Goal: Information Seeking & Learning: Learn about a topic

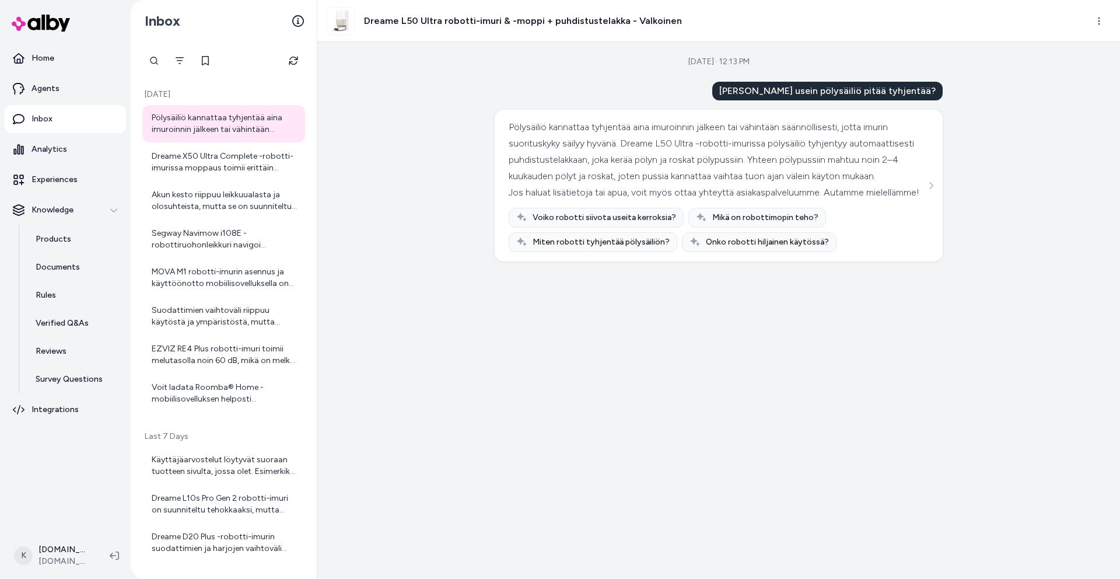
click at [298, 61] on icon "Refresh" at bounding box center [293, 60] width 9 height 9
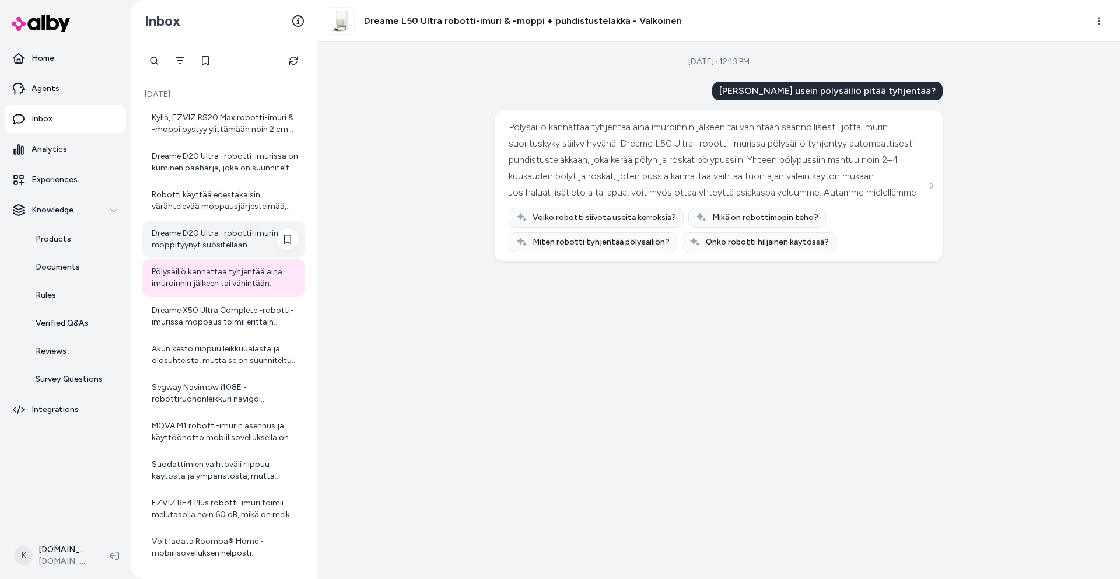
click at [243, 237] on div "Dreame D20 Ultra -robotti-imurin moppityynyt suositellaan vaihdettavaksi noin 1…" at bounding box center [225, 239] width 146 height 23
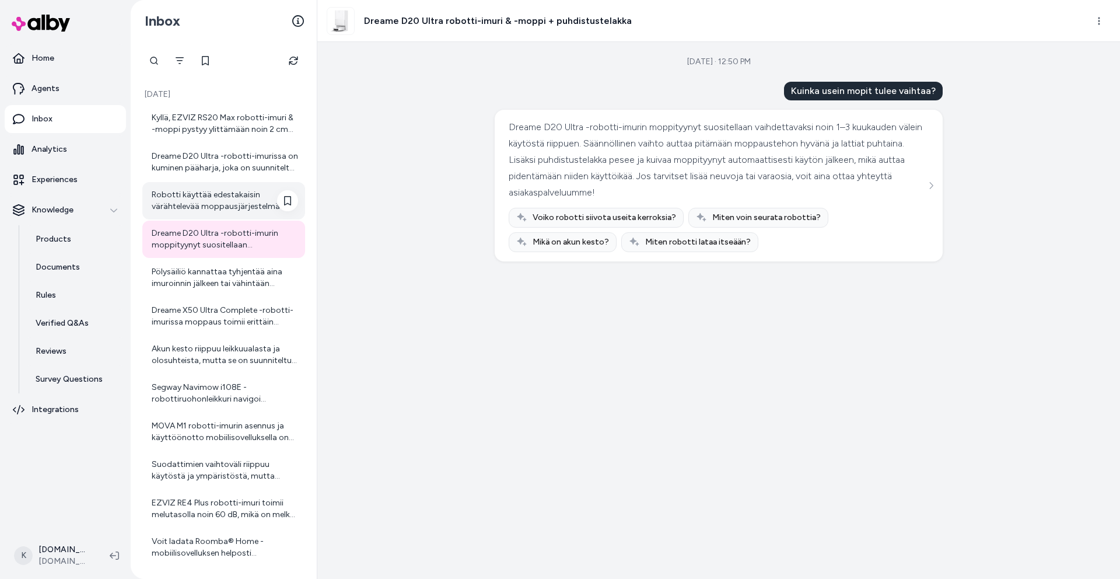
click at [251, 196] on div "Robotti käyttää edestakaisin värähtelevää moppausjärjestelmää, joka jäljittelee…" at bounding box center [225, 200] width 146 height 23
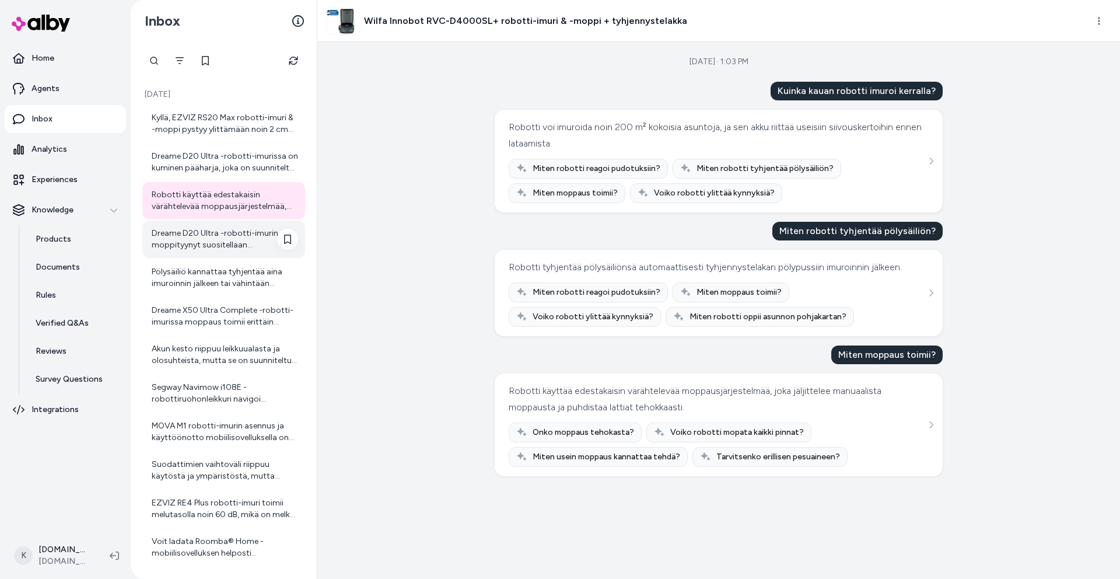
click at [222, 235] on div "Dreame D20 Ultra -robotti-imurin moppityynyt suositellaan vaihdettavaksi noin 1…" at bounding box center [225, 239] width 146 height 23
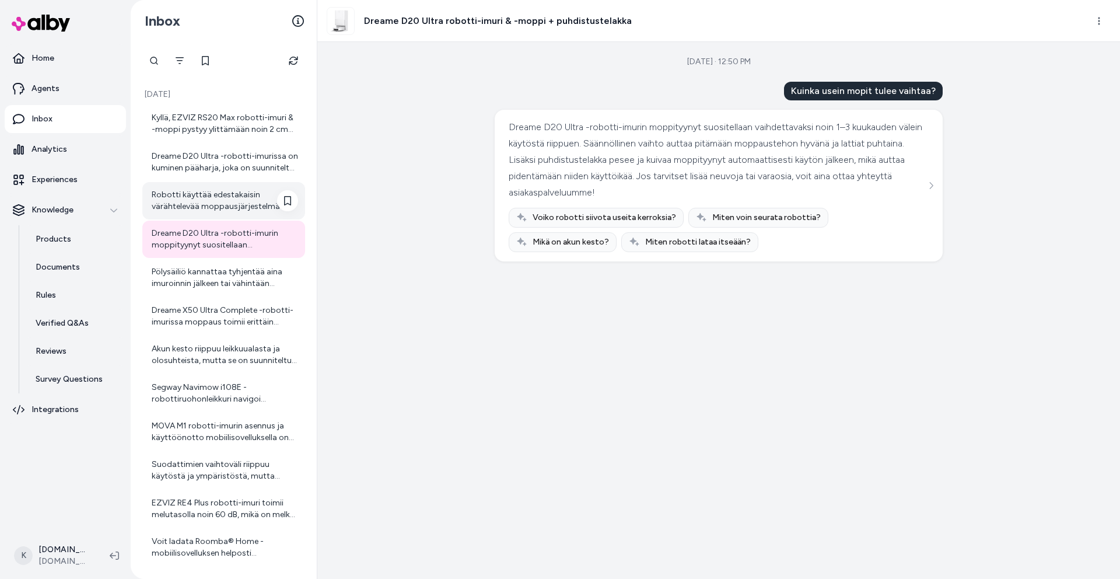
click at [233, 199] on div "Robotti käyttää edestakaisin värähtelevää moppausjärjestelmää, joka jäljittelee…" at bounding box center [225, 200] width 146 height 23
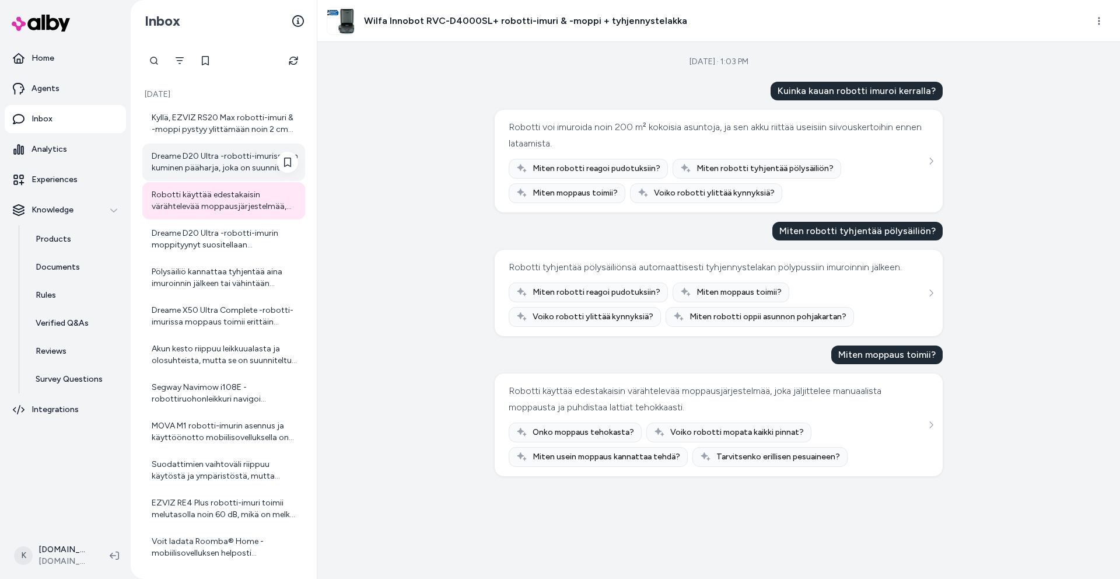
click at [233, 172] on div "Dreame D20 Ultra -robotti-imurissa on kuminen pääharja, joka on suunniteltu väh…" at bounding box center [225, 162] width 146 height 23
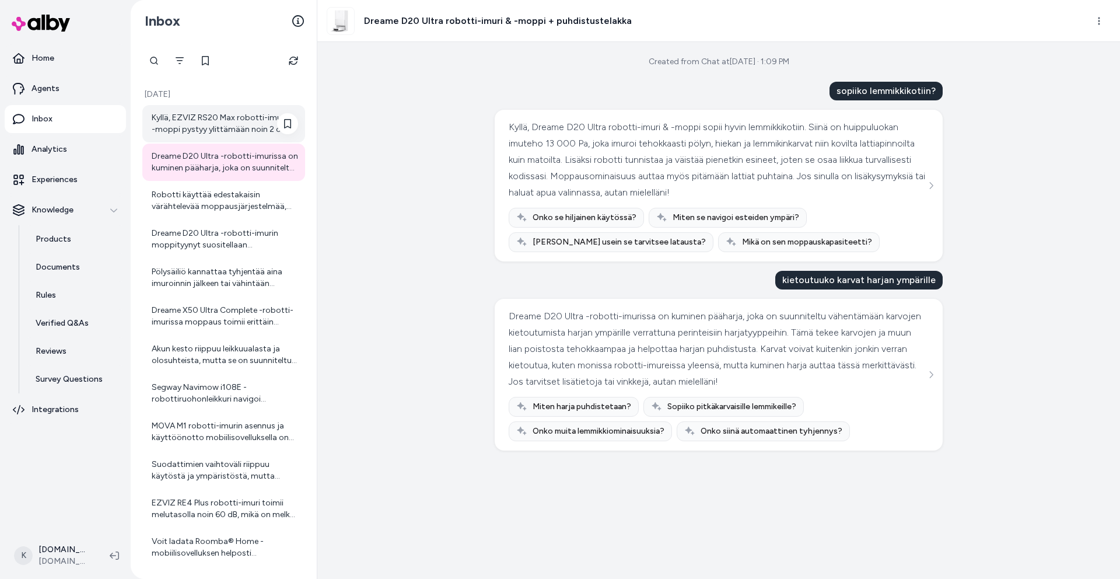
click at [239, 129] on div "Kyllä, EZVIZ RS20 Max robotti-imuri & -moppi pystyy ylittämään noin 2 cm korkui…" at bounding box center [225, 123] width 146 height 23
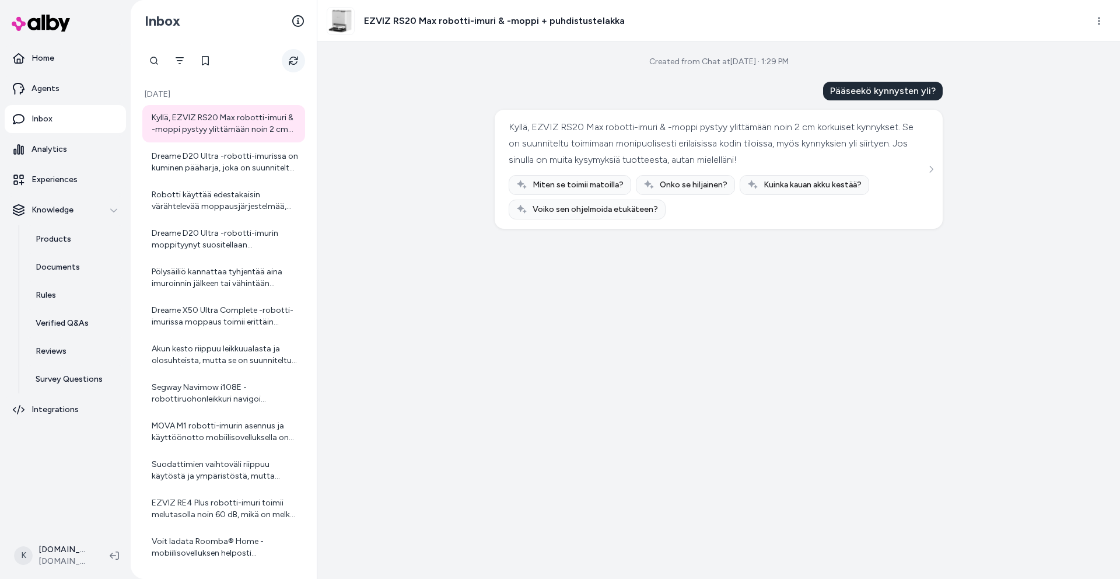
click at [292, 54] on button "Refresh" at bounding box center [293, 60] width 23 height 23
